Goal: Download file/media

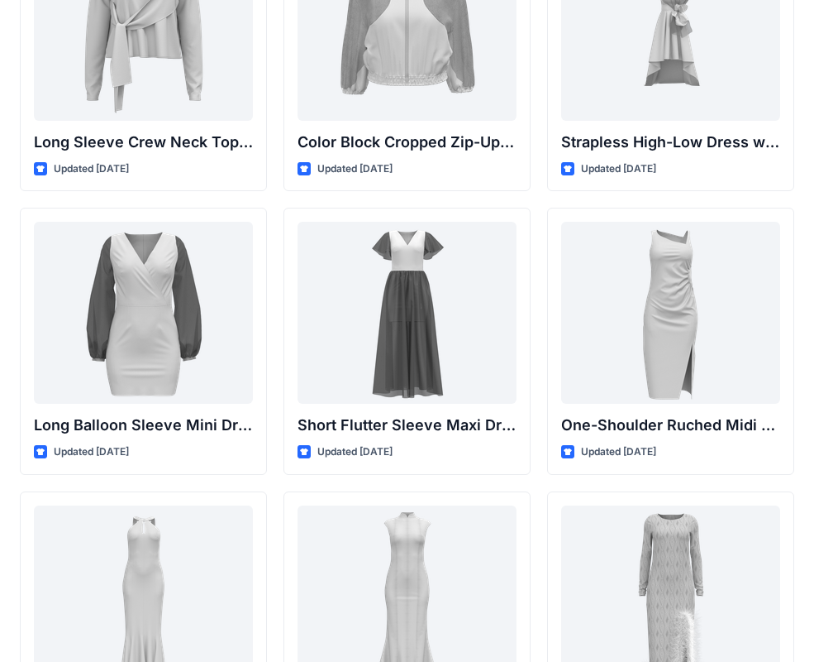
scroll to position [452, 0]
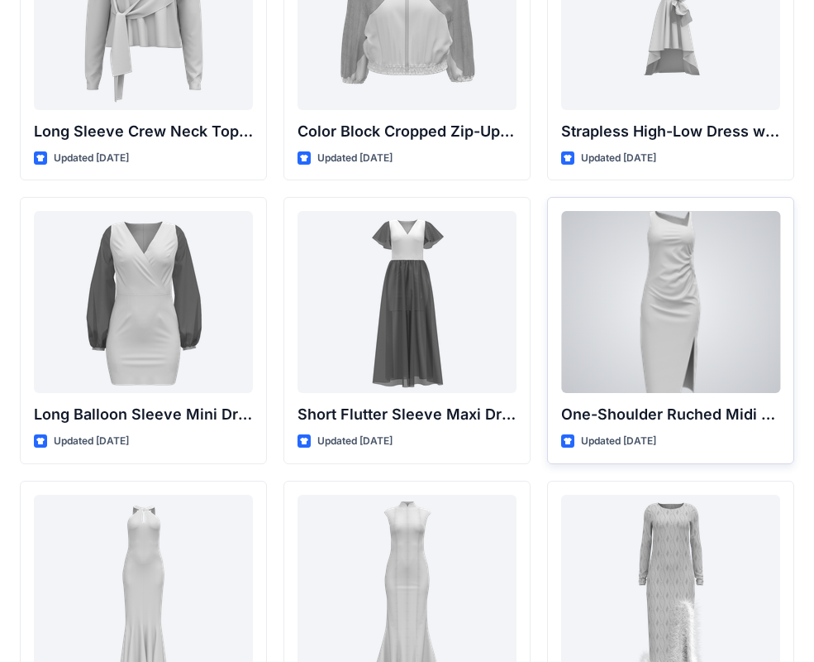
click at [682, 300] on div at bounding box center [670, 302] width 219 height 182
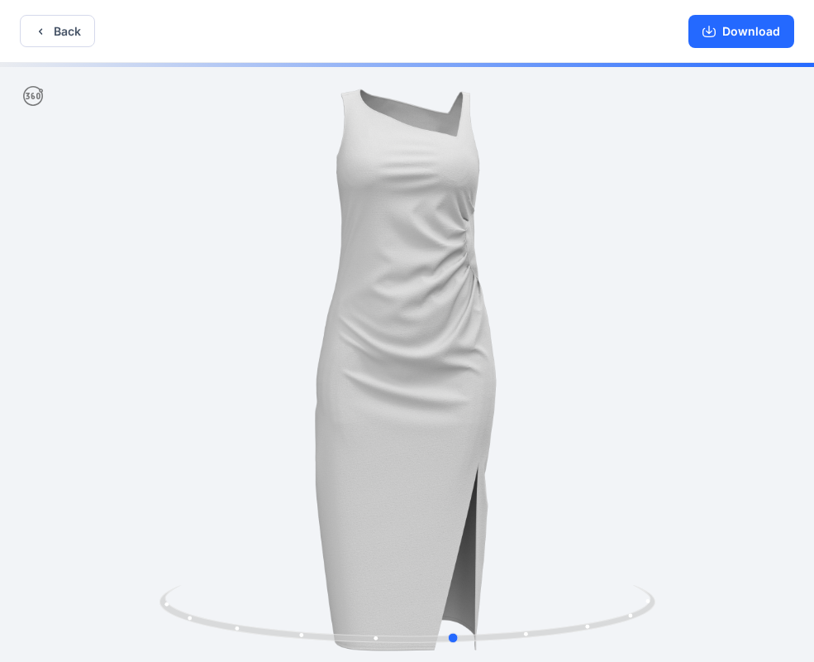
drag, startPoint x: 487, startPoint y: 351, endPoint x: 535, endPoint y: 359, distance: 48.5
click at [535, 359] on div at bounding box center [407, 364] width 814 height 602
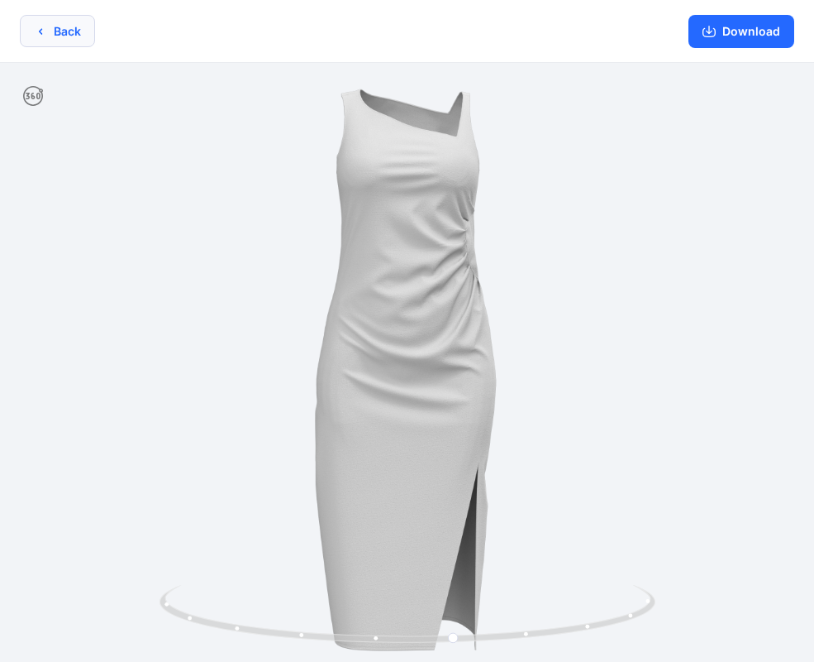
click at [71, 45] on button "Back" at bounding box center [57, 31] width 75 height 32
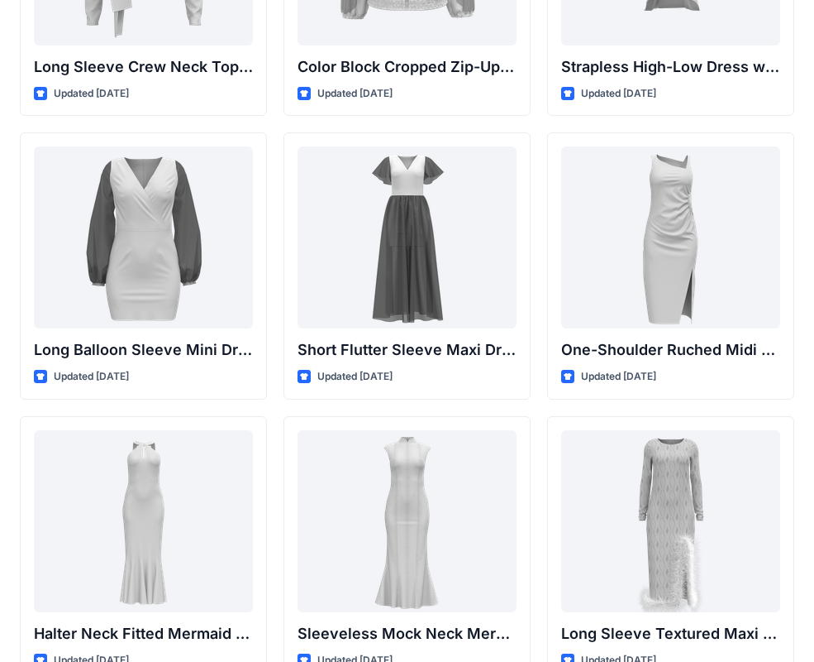
scroll to position [538, 0]
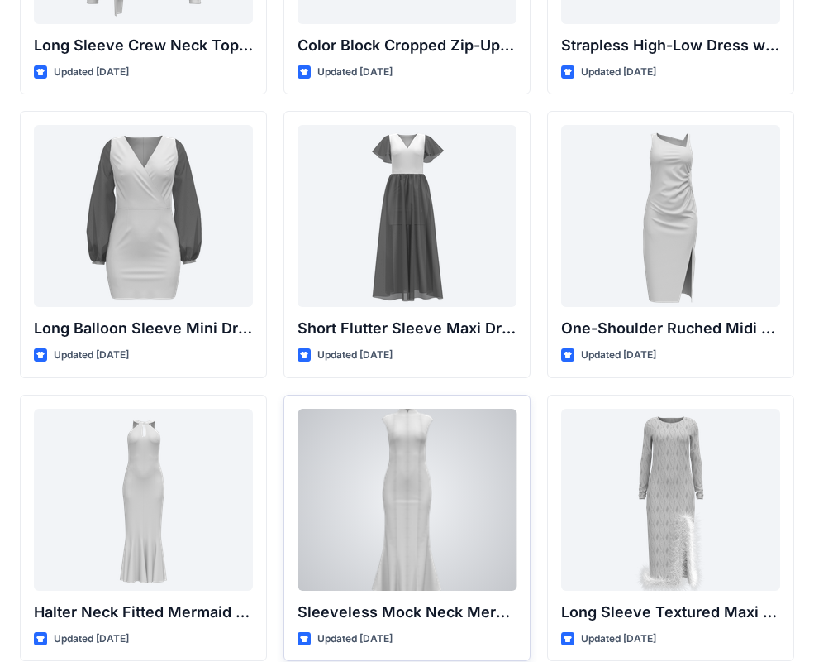
click at [453, 452] on div at bounding box center [407, 499] width 219 height 182
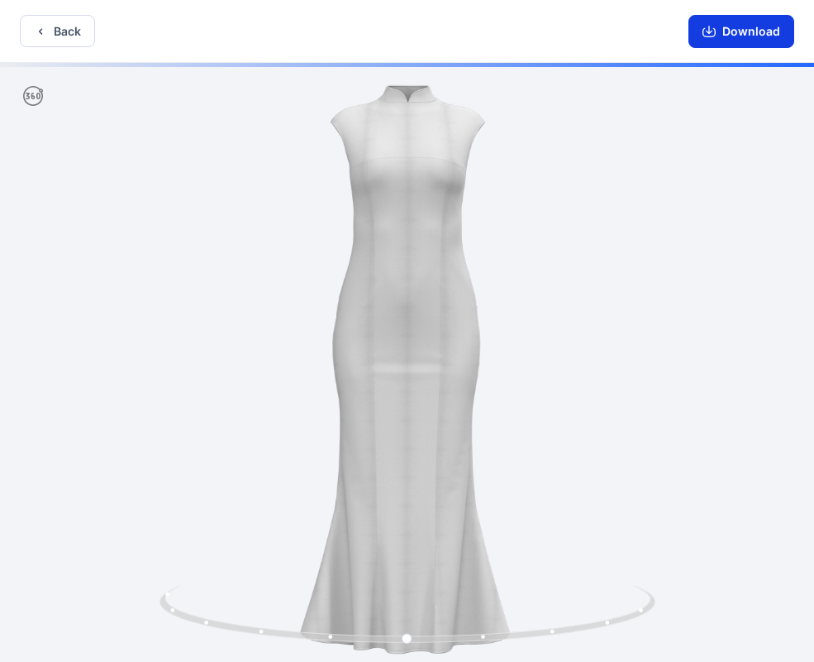
click at [723, 32] on button "Download" at bounding box center [742, 31] width 106 height 33
